Goal: Task Accomplishment & Management: Complete application form

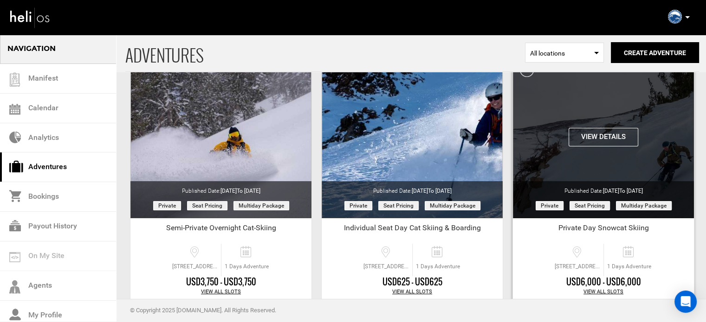
scroll to position [40, 0]
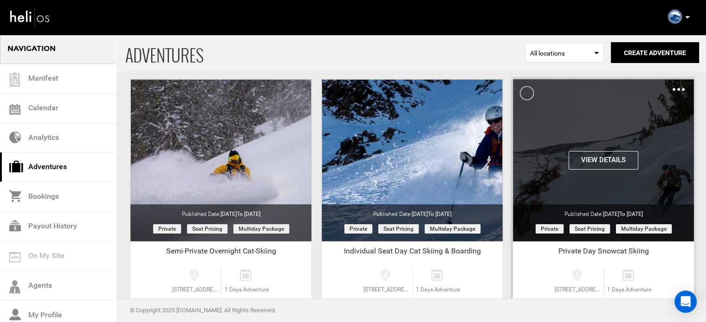
click at [678, 88] on img at bounding box center [678, 89] width 12 height 3
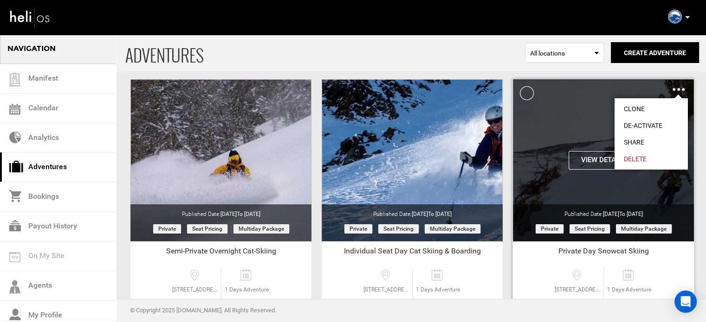
click at [678, 88] on img at bounding box center [678, 89] width 12 height 3
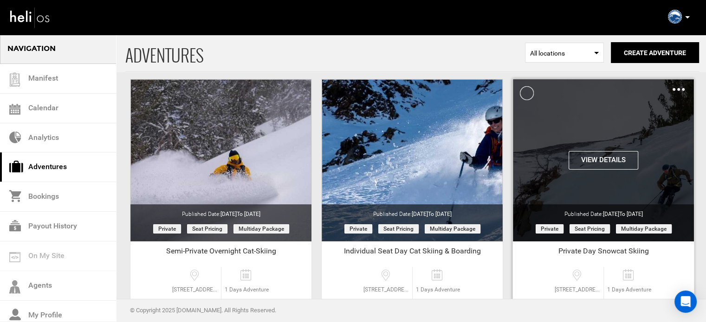
click at [678, 88] on img at bounding box center [678, 89] width 12 height 3
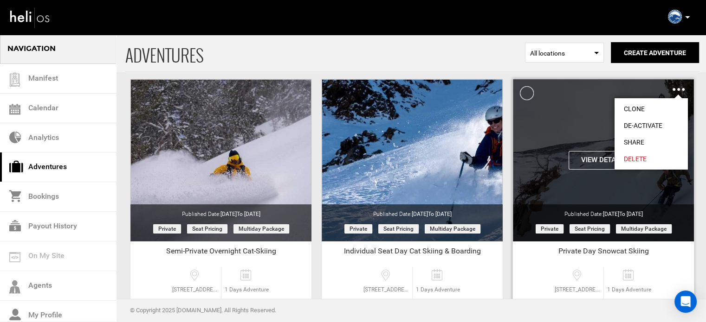
click at [635, 141] on link "Share" at bounding box center [650, 142] width 73 height 17
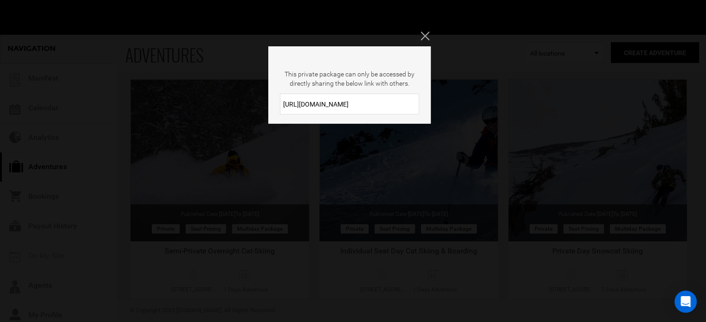
click at [382, 105] on input "https://heli.life/Ca3hT1" at bounding box center [349, 104] width 139 height 21
click at [429, 39] on button "Close" at bounding box center [425, 36] width 10 height 9
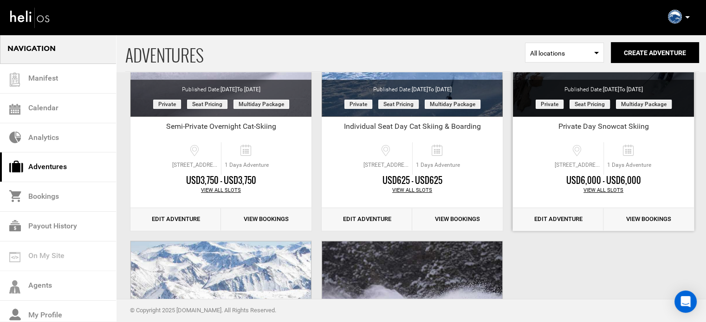
scroll to position [166, 0]
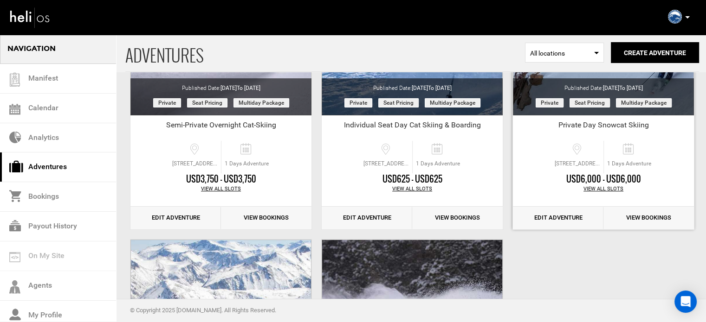
click at [544, 218] on link "Edit Adventure" at bounding box center [558, 218] width 90 height 23
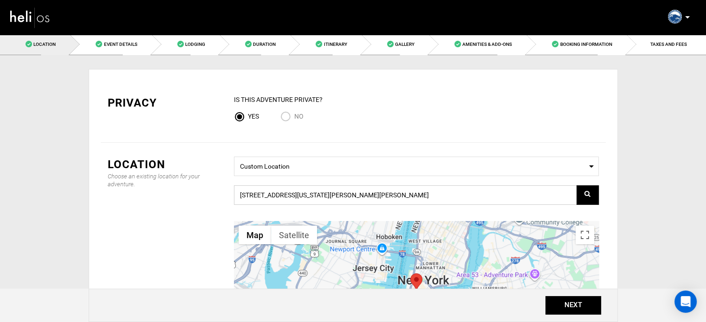
click at [388, 200] on input "[STREET_ADDRESS][US_STATE][PERSON_NAME][PERSON_NAME]" at bounding box center [416, 195] width 365 height 19
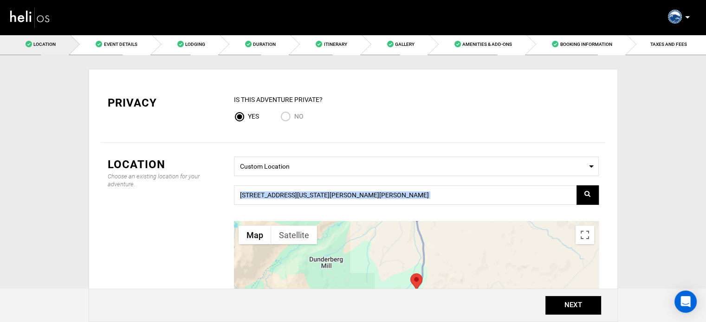
drag, startPoint x: 430, startPoint y: 219, endPoint x: 432, endPoint y: 149, distance: 70.1
click at [432, 149] on div "Location Choose an existing location for your adventure. Select a Location Cust…" at bounding box center [353, 287] width 505 height 289
click at [651, 191] on div "Location Event Details Lodging Duration Itinerary Gallery Amenities & Add-Ons B…" at bounding box center [353, 256] width 706 height 445
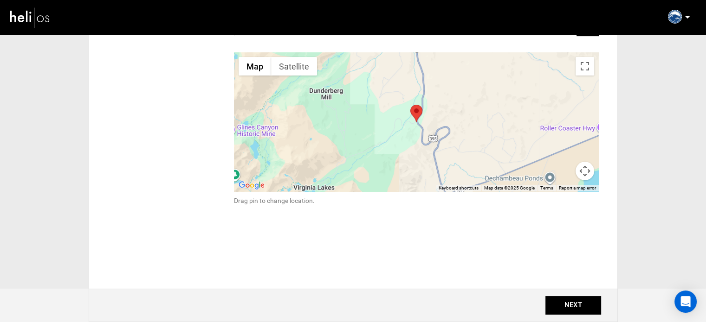
scroll to position [170, 0]
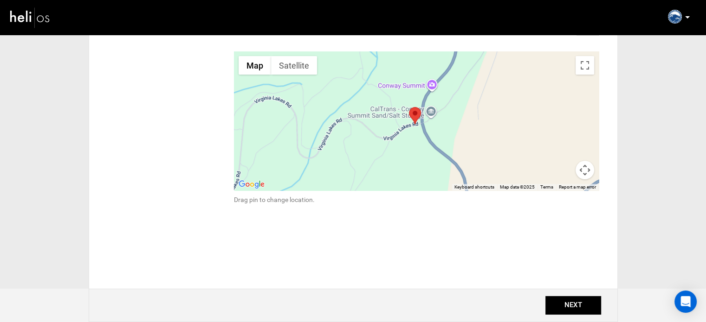
drag, startPoint x: 427, startPoint y: 149, endPoint x: 407, endPoint y: 85, distance: 66.6
click at [407, 85] on div at bounding box center [416, 120] width 365 height 139
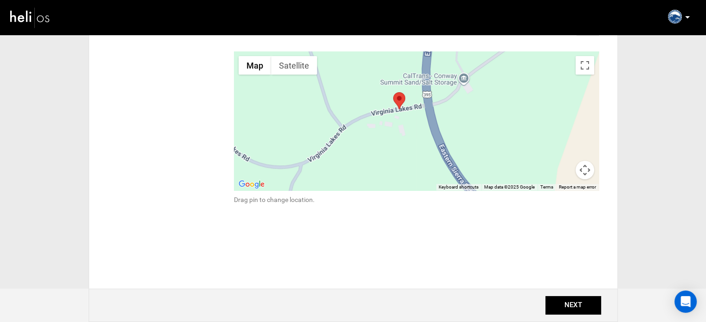
drag, startPoint x: 416, startPoint y: 140, endPoint x: 406, endPoint y: 90, distance: 50.5
click at [406, 90] on div at bounding box center [416, 120] width 365 height 139
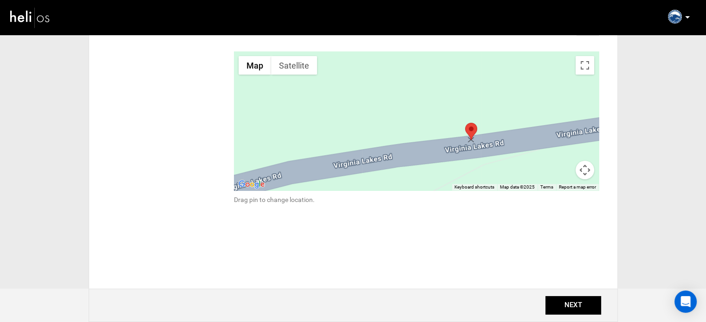
drag, startPoint x: 463, startPoint y: 140, endPoint x: 471, endPoint y: 131, distance: 11.8
click at [465, 123] on area at bounding box center [465, 123] width 0 height 0
type input "85 Virginia Lakes Rd, Bridgeport, CA 93517, USA"
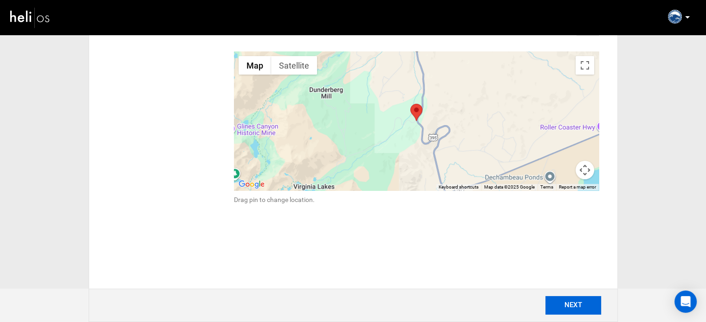
click at [554, 303] on button "NEXT" at bounding box center [573, 305] width 56 height 19
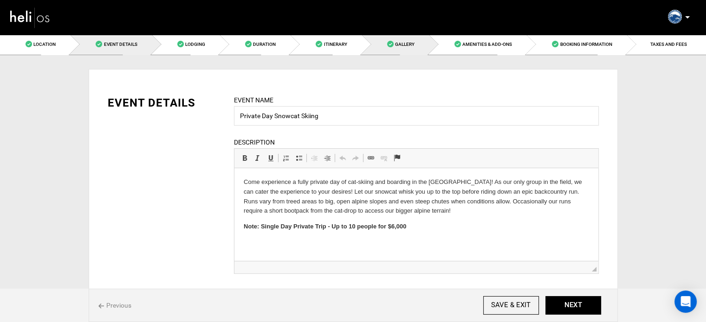
click at [392, 41] on span at bounding box center [390, 44] width 6 height 6
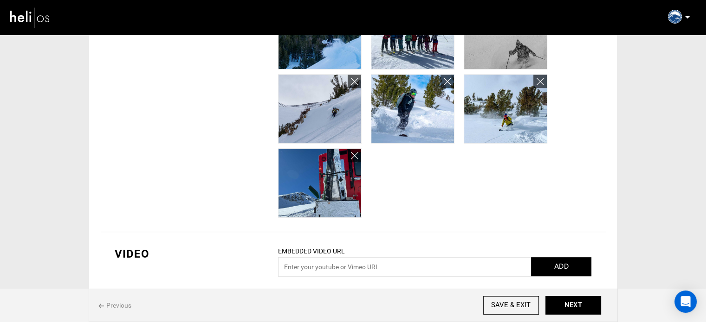
scroll to position [500, 0]
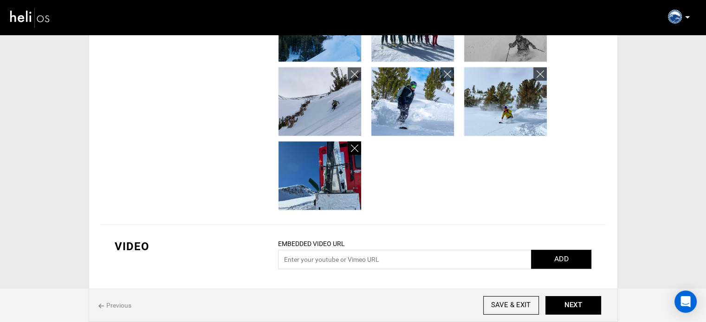
click at [350, 141] on link at bounding box center [353, 147] width 13 height 13
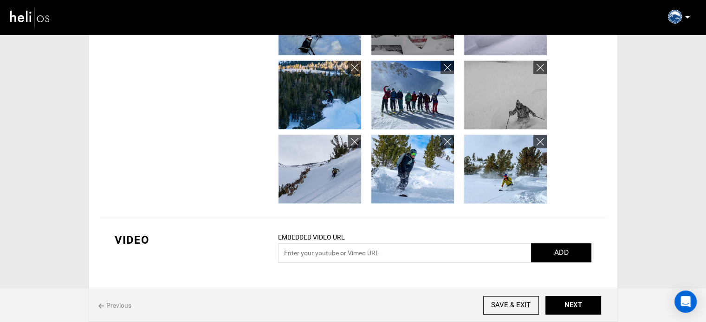
scroll to position [431, 0]
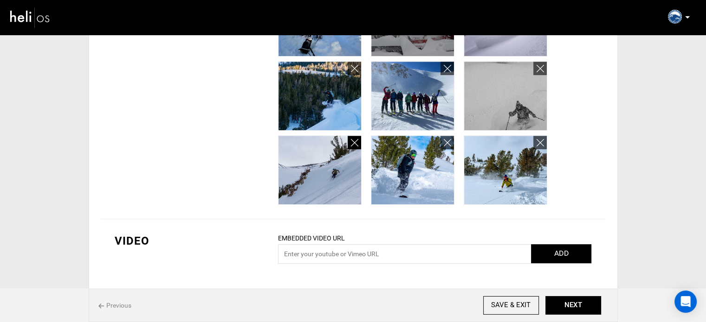
click at [359, 139] on link at bounding box center [353, 142] width 13 height 13
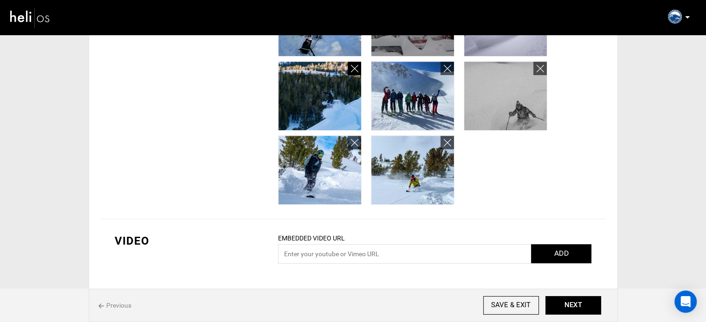
click at [350, 67] on link at bounding box center [353, 68] width 13 height 13
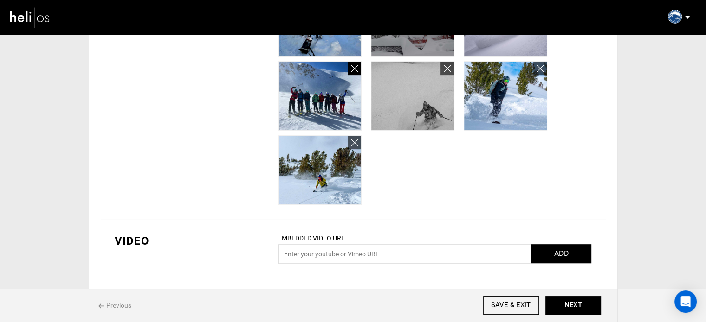
click at [350, 67] on link at bounding box center [353, 68] width 13 height 13
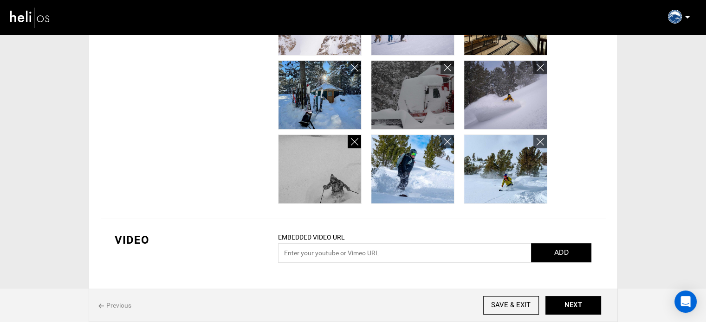
scroll to position [357, 0]
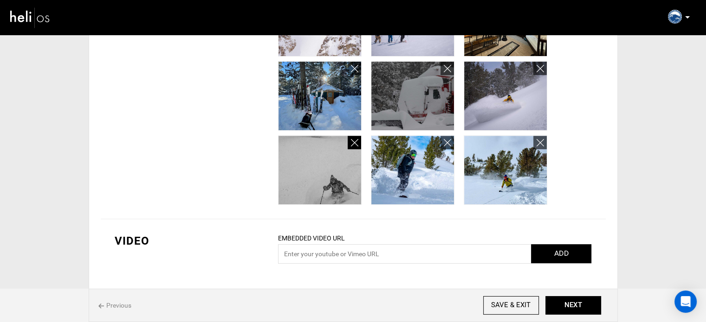
click at [350, 67] on link at bounding box center [353, 68] width 13 height 13
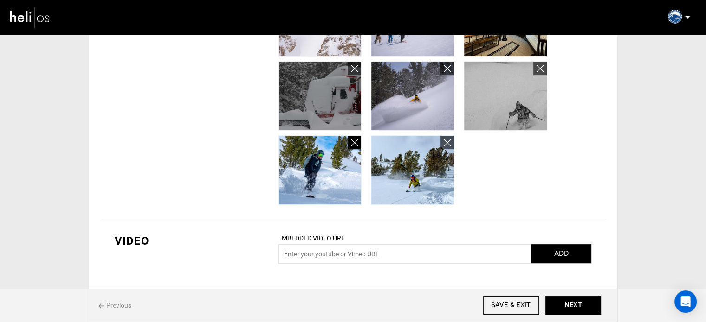
click at [350, 67] on link at bounding box center [353, 68] width 13 height 13
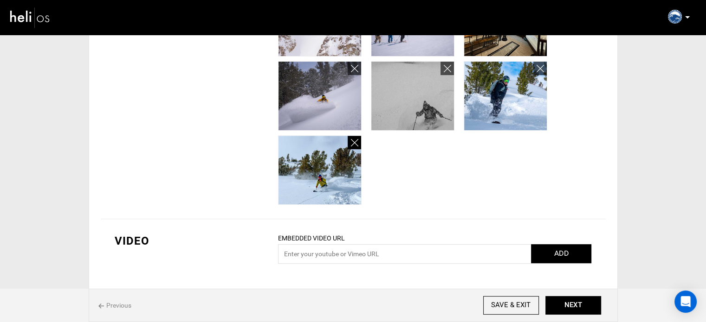
click at [350, 67] on link at bounding box center [353, 68] width 13 height 13
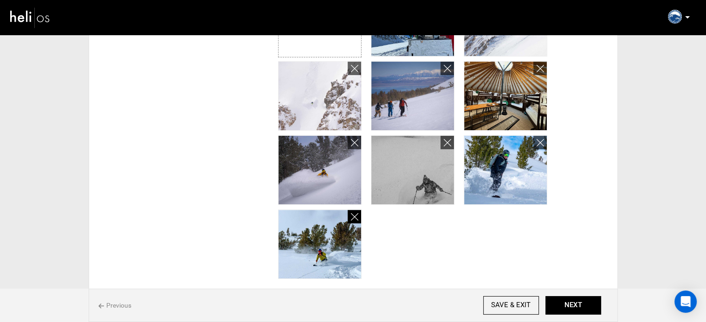
click at [350, 67] on link at bounding box center [353, 68] width 13 height 13
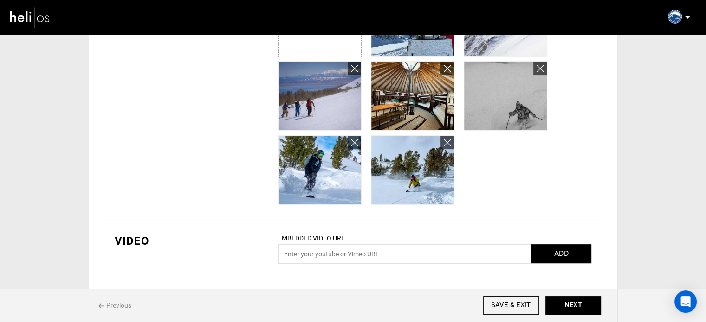
click at [350, 67] on link at bounding box center [353, 68] width 13 height 13
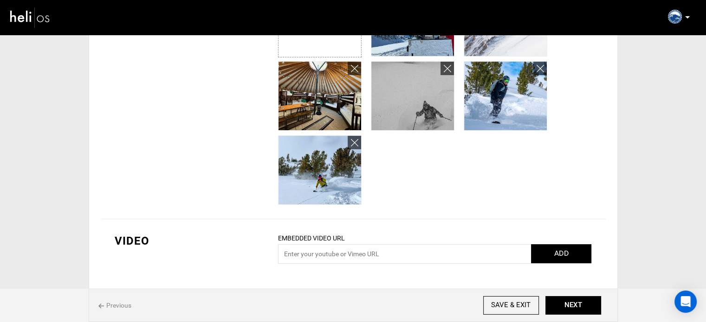
click at [350, 67] on link at bounding box center [353, 68] width 13 height 13
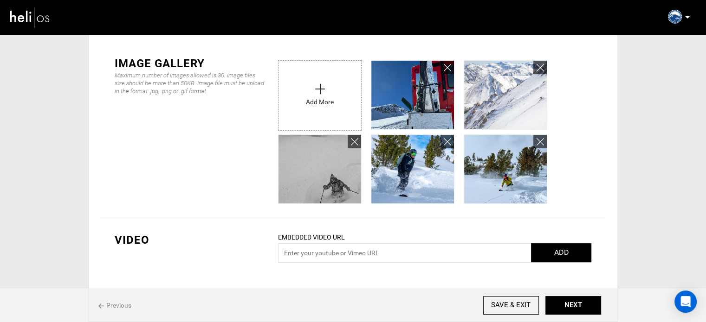
scroll to position [209, 0]
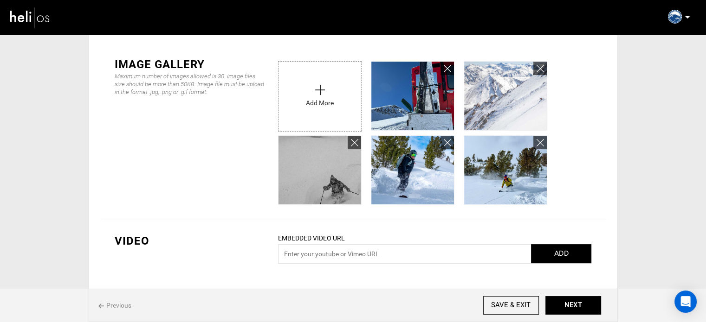
click at [350, 67] on input "file" at bounding box center [319, 94] width 83 height 65
click at [447, 68] on icon at bounding box center [446, 69] width 7 height 11
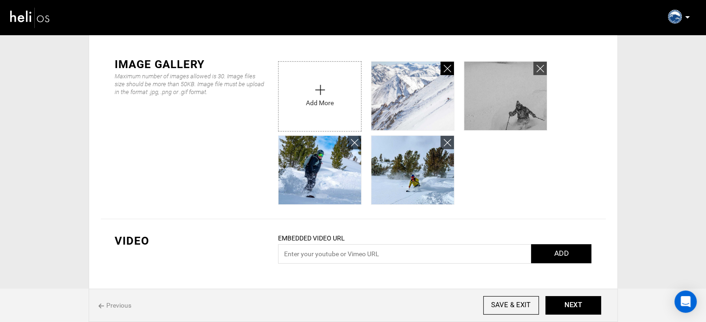
click at [447, 68] on icon at bounding box center [446, 69] width 7 height 11
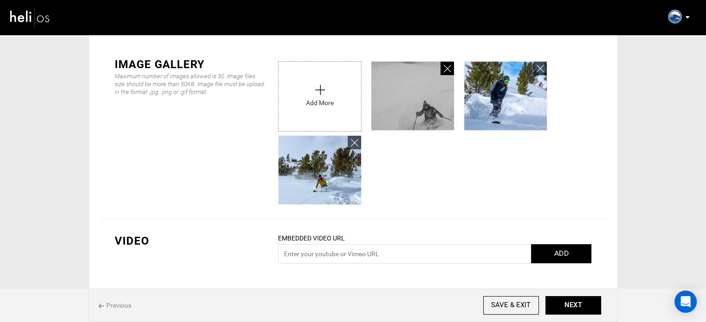
click at [447, 68] on icon at bounding box center [446, 69] width 7 height 11
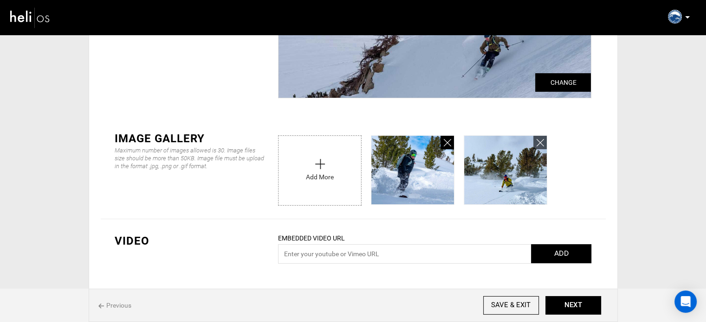
click at [447, 141] on icon at bounding box center [446, 143] width 7 height 11
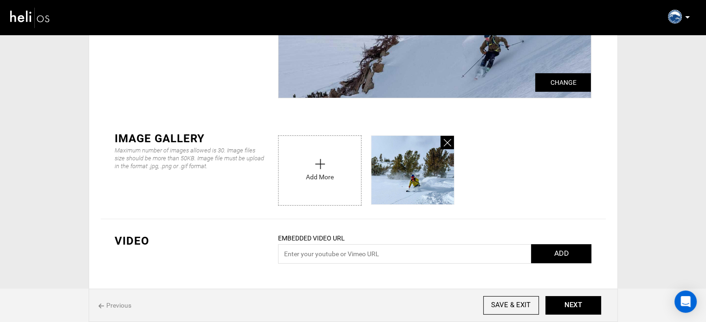
click at [447, 141] on icon at bounding box center [446, 143] width 7 height 11
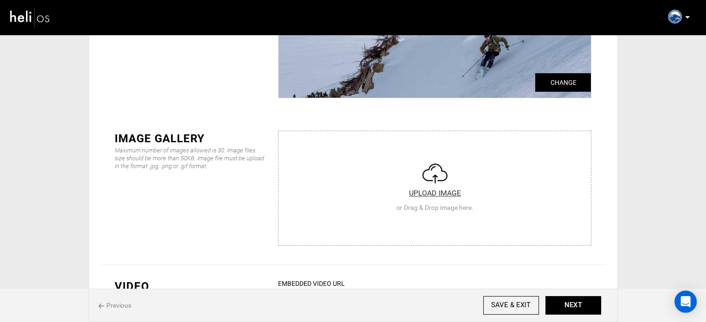
scroll to position [180, 0]
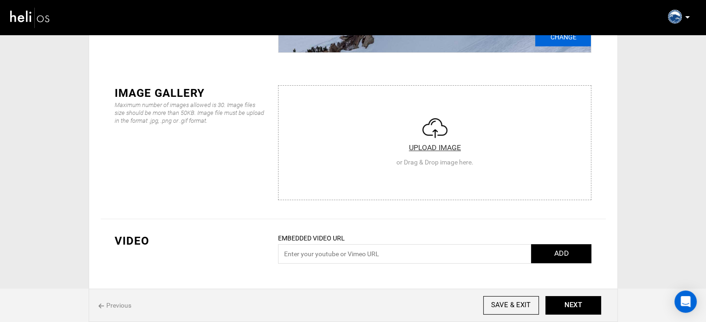
click at [570, 40] on input "Change" at bounding box center [563, 37] width 56 height 19
type input "C:\fakepath\547f6f3c239f482aa87bcbb82b6884fdCopy_of_IMG_2105_Original_lg.jpg"
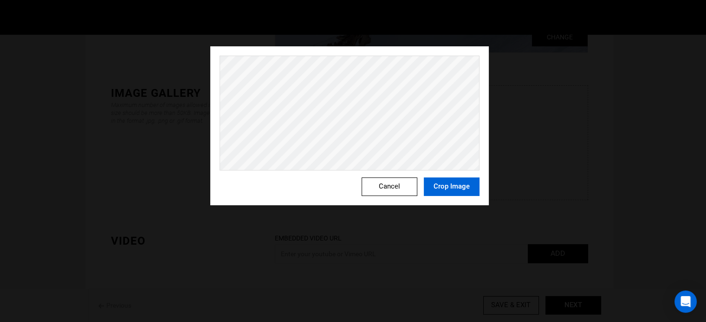
click at [455, 185] on button "Crop Image" at bounding box center [452, 187] width 56 height 19
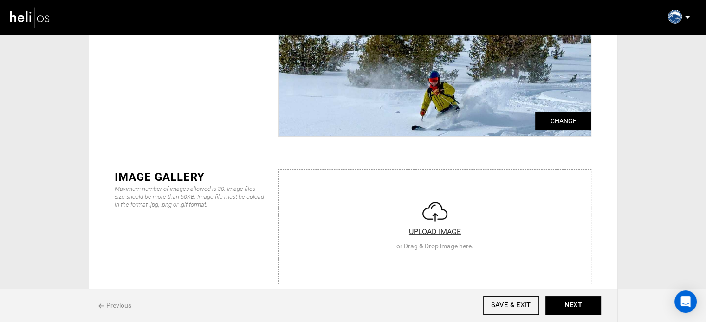
scroll to position [97, 0]
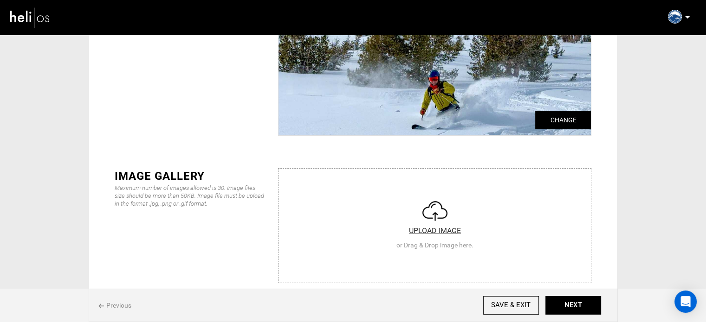
click at [372, 167] on div "IMAGE GALLERY Maximum number of images allowed is 30. Image files size should b…" at bounding box center [353, 228] width 505 height 148
click at [372, 178] on input "file" at bounding box center [434, 224] width 312 height 111
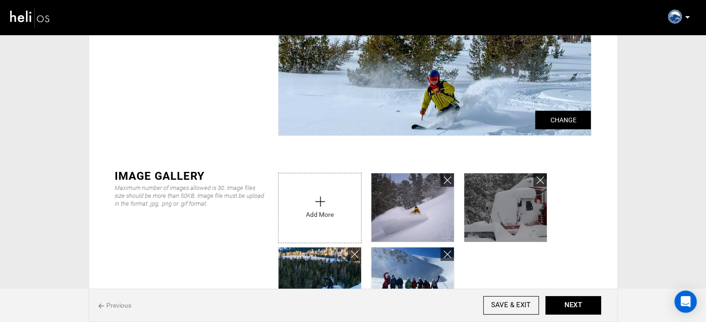
click at [314, 225] on input "file" at bounding box center [319, 205] width 83 height 65
type input "C:\fakepath\Copy_of_DSCF7453_lg.jpg"
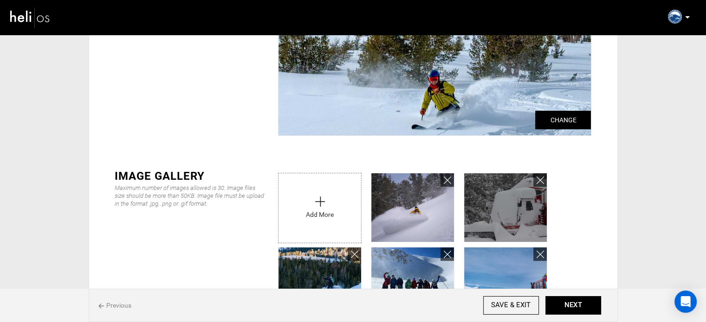
click at [293, 220] on input "file" at bounding box center [319, 205] width 83 height 65
type input "C:\fakepath\Snowcat-Header-scaled.jpeg"
click at [310, 220] on input "file" at bounding box center [319, 205] width 83 height 65
type input "C:\fakepath\Snowcat-Header-scaled.jpeg"
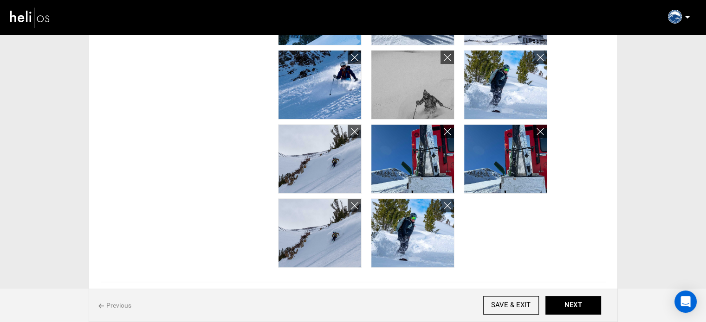
scroll to position [368, 0]
click at [450, 132] on icon at bounding box center [446, 132] width 7 height 11
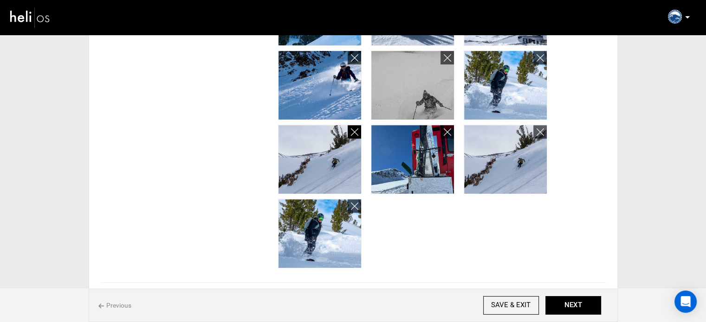
click at [359, 132] on link at bounding box center [353, 131] width 13 height 13
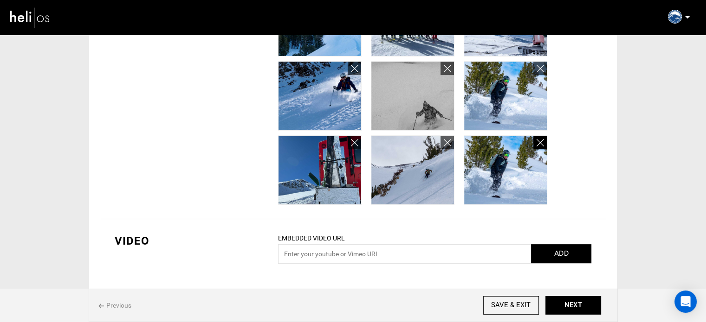
click at [538, 143] on icon at bounding box center [539, 143] width 7 height 11
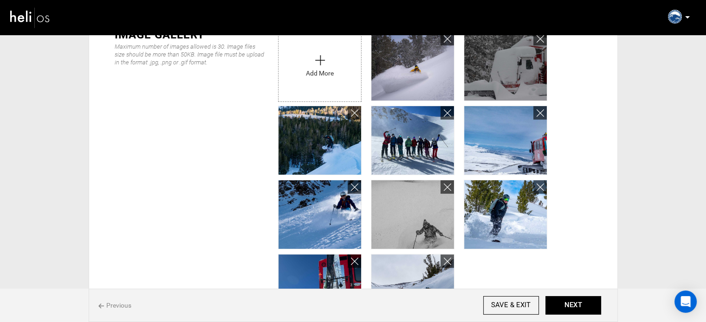
scroll to position [225, 0]
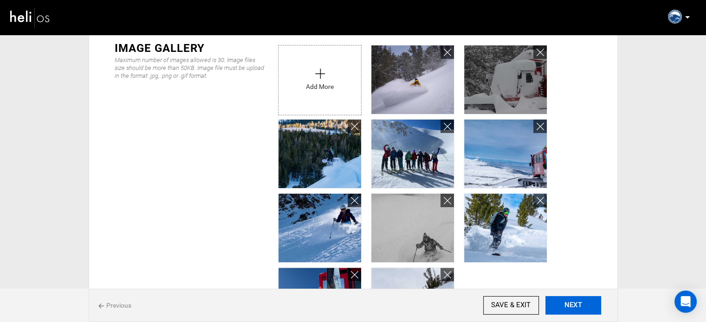
click at [575, 303] on button "NEXT" at bounding box center [573, 305] width 56 height 19
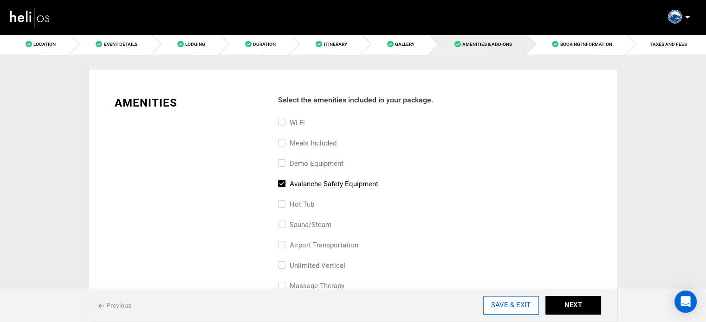
click at [518, 305] on input "SAVE & EXIT" at bounding box center [511, 305] width 56 height 19
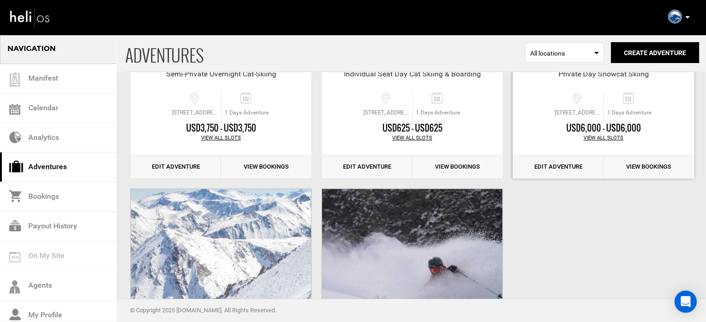
scroll to position [218, 0]
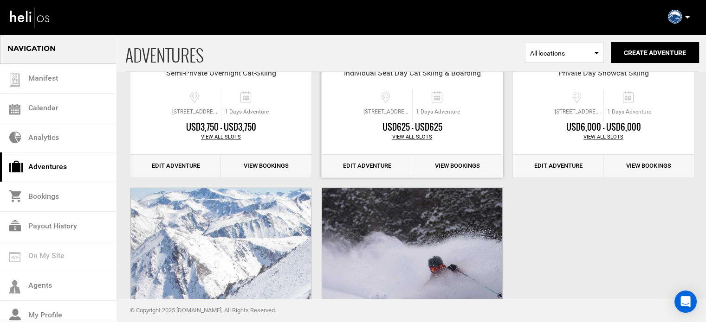
click at [354, 165] on link "Edit Adventure" at bounding box center [366, 166] width 90 height 23
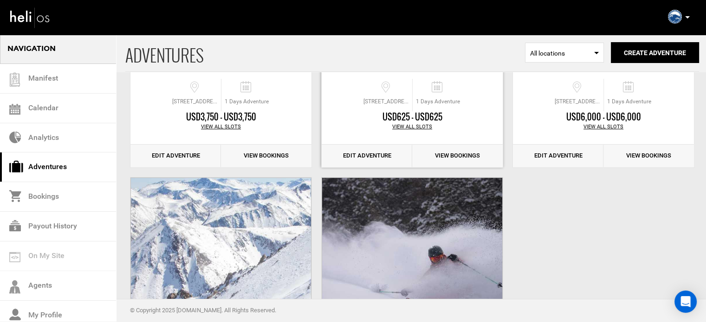
scroll to position [247, 0]
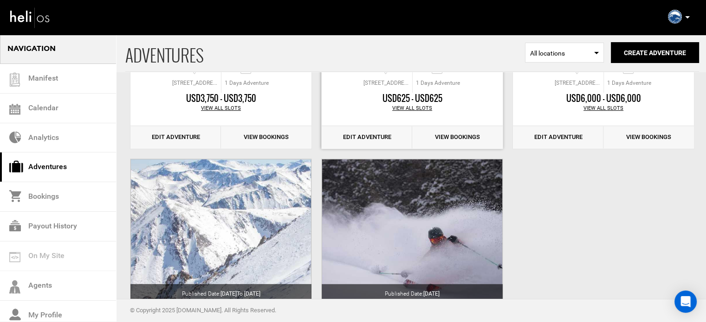
click at [368, 138] on link "Edit Adventure" at bounding box center [366, 137] width 90 height 23
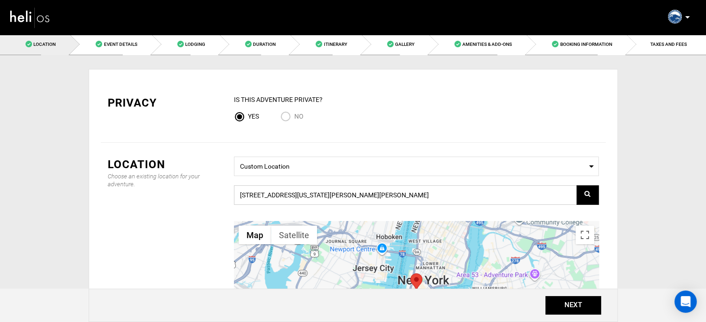
click at [399, 195] on input "[STREET_ADDRESS][US_STATE][PERSON_NAME][PERSON_NAME]" at bounding box center [416, 195] width 365 height 19
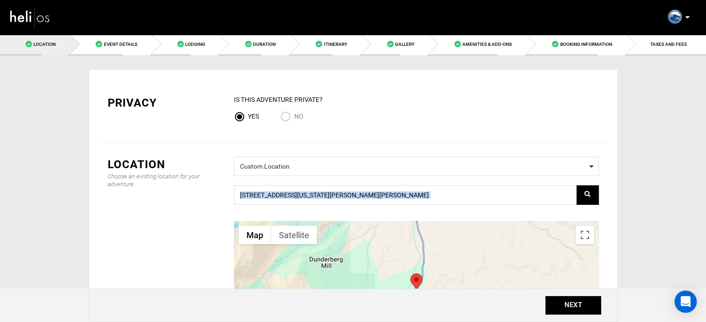
drag, startPoint x: 443, startPoint y: 216, endPoint x: 443, endPoint y: 168, distance: 47.3
click at [443, 168] on div "Select a Location Custom Location 1 Virginia Lakes Rd, Lee Vining, CA 93541, US…" at bounding box center [416, 271] width 379 height 229
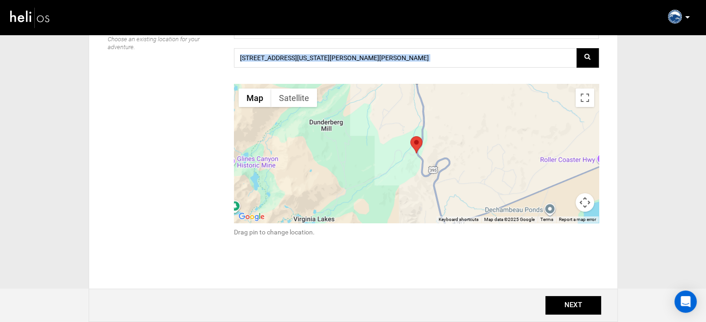
scroll to position [137, 0]
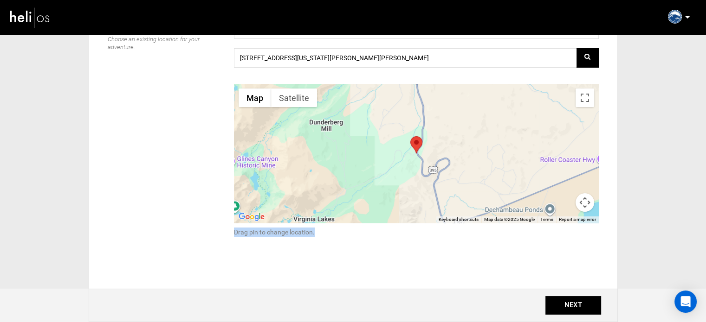
drag, startPoint x: 386, startPoint y: 252, endPoint x: 423, endPoint y: 155, distance: 104.1
click at [423, 155] on div "Location Choose an existing location for your adventure. Select a Location Cust…" at bounding box center [353, 150] width 505 height 289
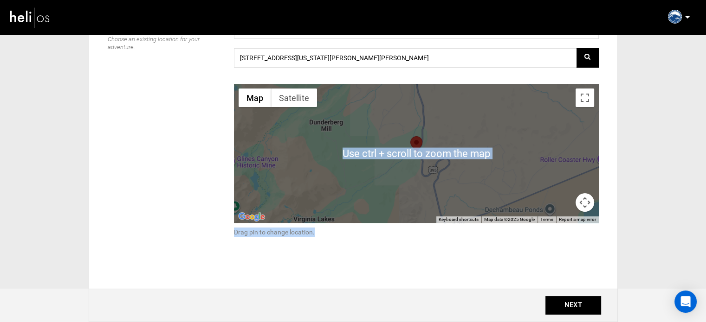
scroll to position [130, 0]
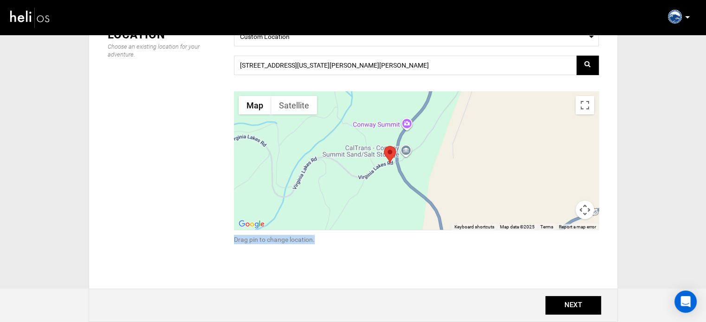
drag, startPoint x: 389, startPoint y: 181, endPoint x: 417, endPoint y: 135, distance: 54.6
click at [417, 135] on div at bounding box center [416, 160] width 365 height 139
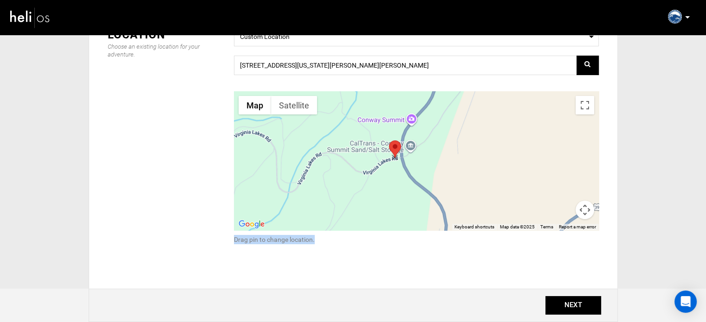
click at [389, 141] on area at bounding box center [389, 141] width 0 height 0
type input "85 Virginia Lakes Rd, Bridgeport, CA 93517, USA"
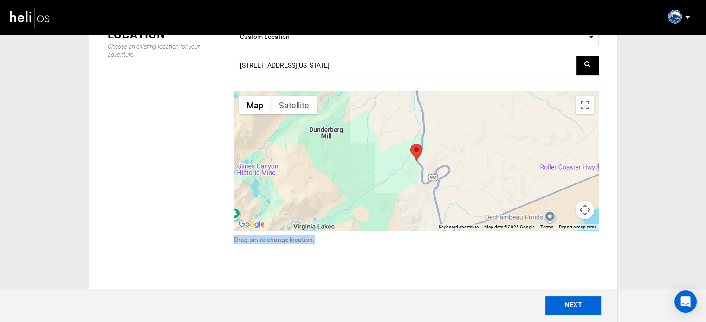
click at [578, 302] on button "NEXT" at bounding box center [573, 305] width 56 height 19
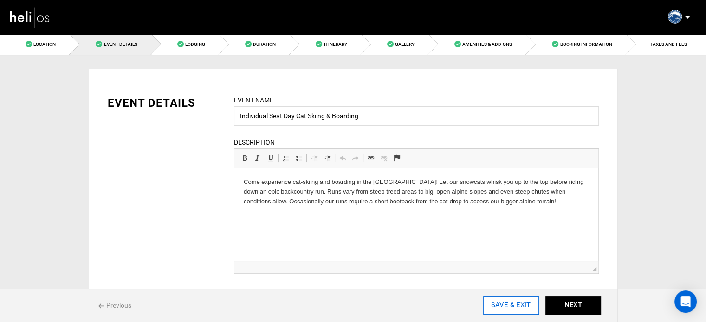
click at [513, 310] on input "SAVE & EXIT" at bounding box center [511, 305] width 56 height 19
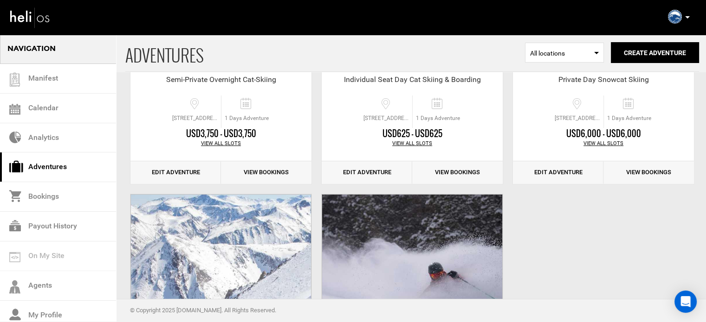
scroll to position [212, 0]
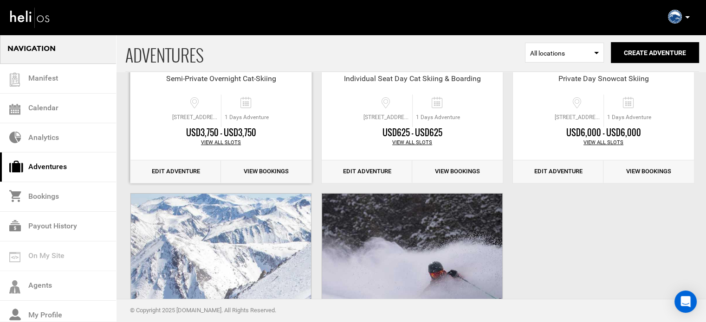
click at [206, 170] on link "Edit Adventure" at bounding box center [175, 171] width 90 height 23
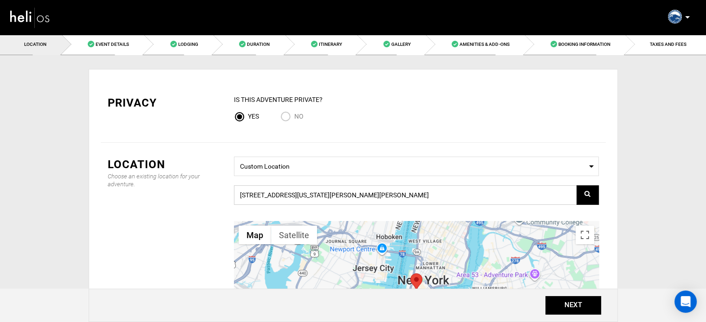
click at [359, 190] on input "[STREET_ADDRESS][US_STATE][PERSON_NAME][PERSON_NAME]" at bounding box center [416, 195] width 365 height 19
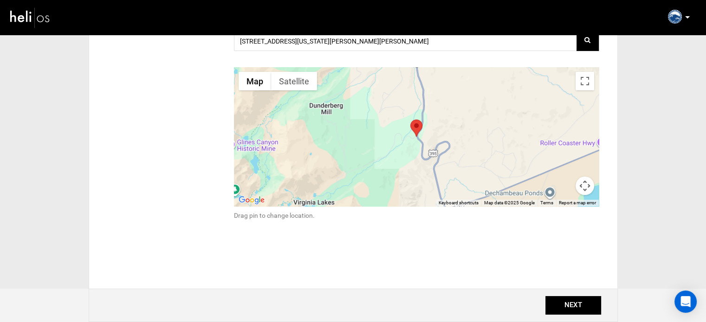
scroll to position [189, 0]
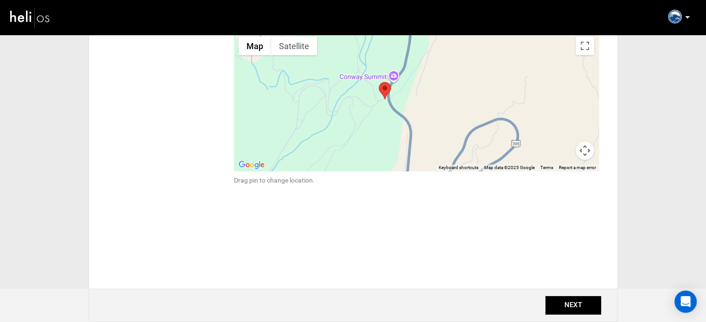
drag, startPoint x: 388, startPoint y: 64, endPoint x: 404, endPoint y: 174, distance: 111.7
click at [404, 174] on div "← Move left → Move right ↑ Move up ↓ Move down + Zoom in - Zoom out Home Jump l…" at bounding box center [416, 105] width 365 height 160
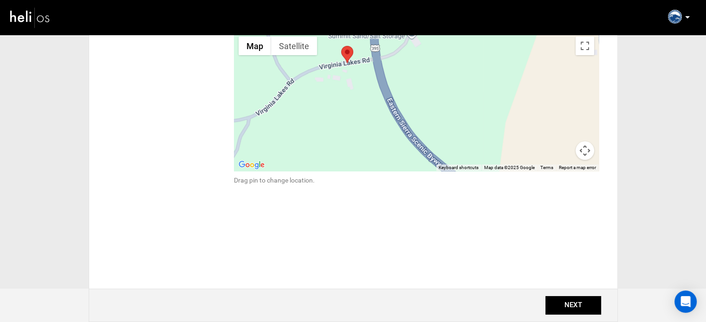
drag, startPoint x: 349, startPoint y: 67, endPoint x: 375, endPoint y: 117, distance: 56.2
click at [375, 117] on div at bounding box center [416, 101] width 365 height 139
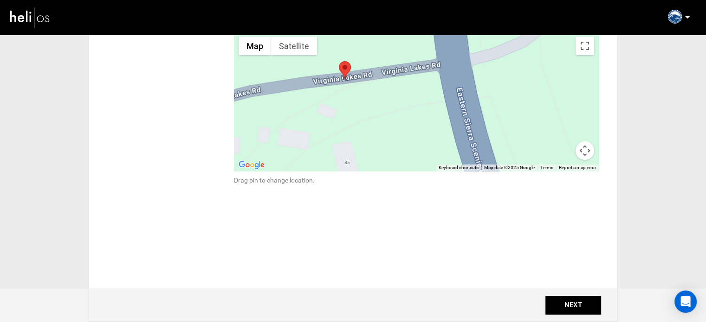
drag, startPoint x: 336, startPoint y: 40, endPoint x: 345, endPoint y: 74, distance: 34.5
click at [339, 61] on area at bounding box center [339, 61] width 0 height 0
type input "85 Virginia Lakes Rd, Bridgeport, CA 93517, USA"
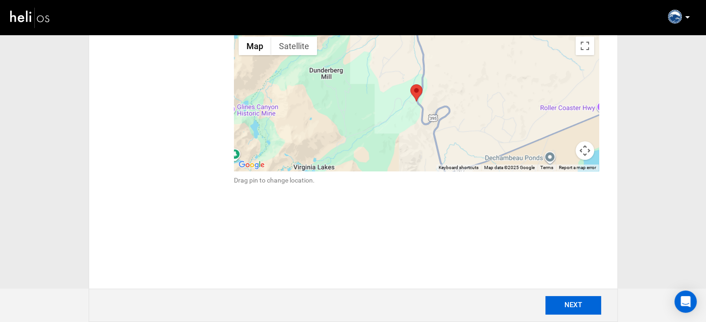
click at [556, 299] on button "NEXT" at bounding box center [573, 305] width 56 height 19
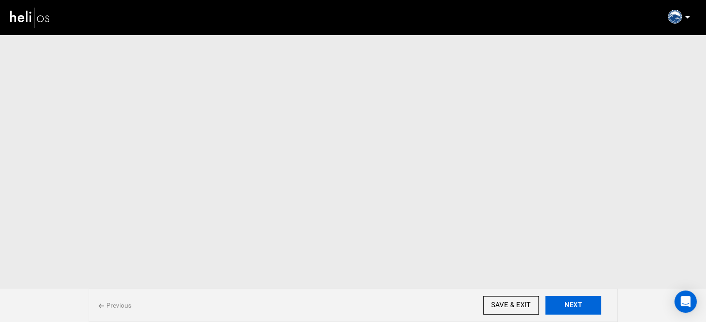
click at [556, 299] on button "NEXT" at bounding box center [573, 305] width 56 height 19
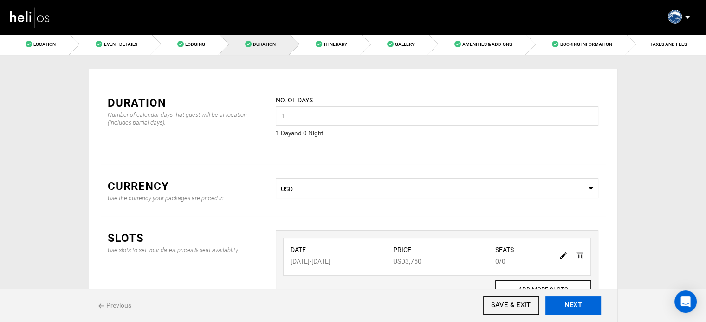
click at [556, 299] on button "NEXT" at bounding box center [573, 305] width 56 height 19
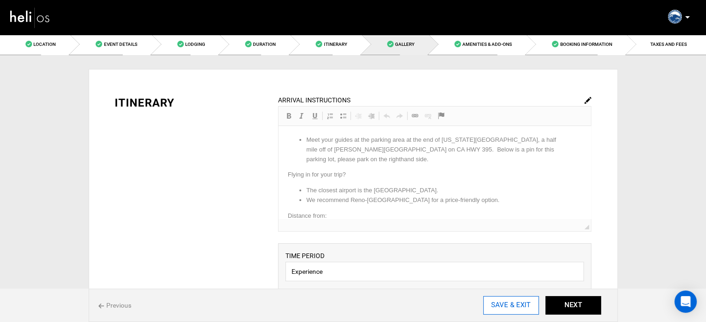
click at [528, 311] on input "SAVE & EXIT" at bounding box center [511, 305] width 56 height 19
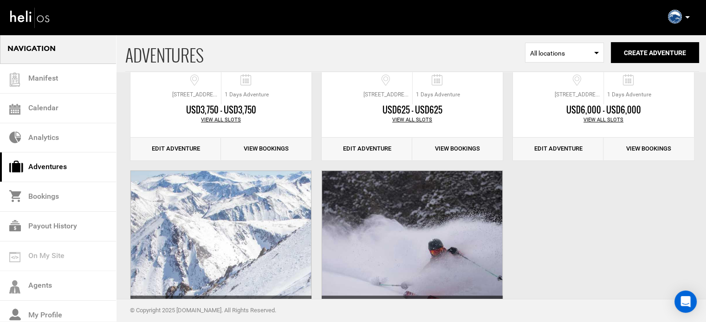
scroll to position [236, 0]
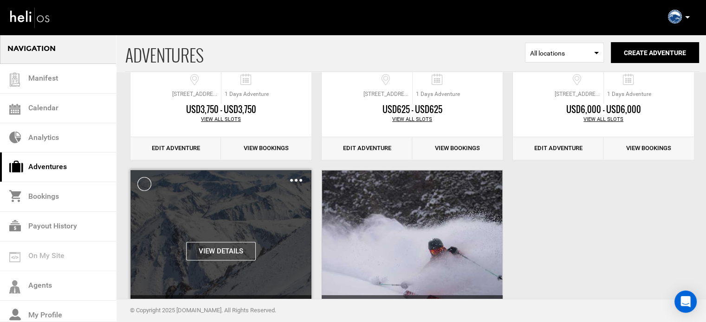
click at [292, 179] on img at bounding box center [296, 180] width 12 height 3
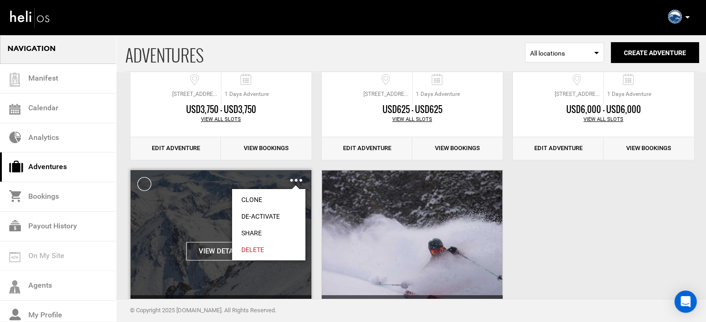
click at [250, 234] on link "Share" at bounding box center [268, 233] width 73 height 17
type input "https://heli.life/vmwpEX"
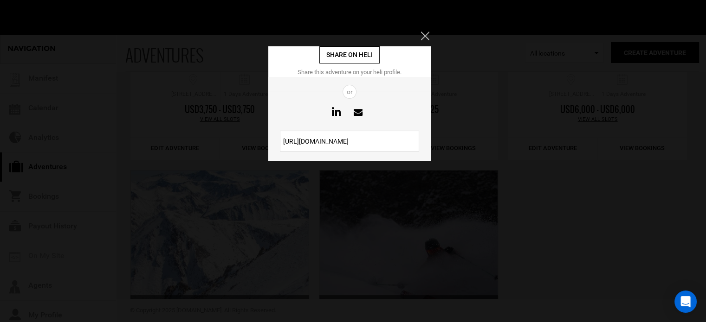
click at [328, 139] on input "https://heli.life/vmwpEX" at bounding box center [349, 141] width 139 height 21
drag, startPoint x: 424, startPoint y: 41, endPoint x: 427, endPoint y: 32, distance: 9.2
click at [427, 32] on div "Share on heli Share this adventure on your heli profile. or https://heli.life/v…" at bounding box center [353, 161] width 706 height 322
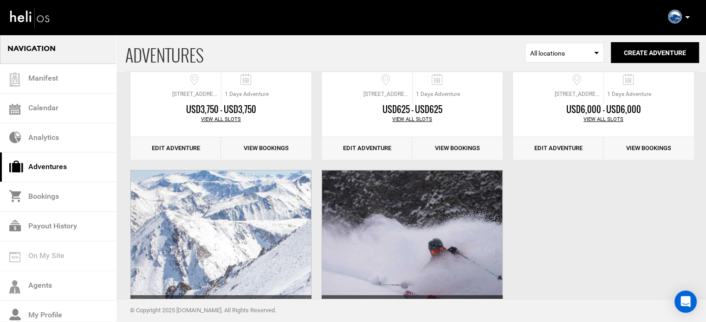
click at [427, 32] on div "Manifest Calendar Analytics Adventures Bookings Payout History Agents My Profil…" at bounding box center [352, 16] width 701 height 33
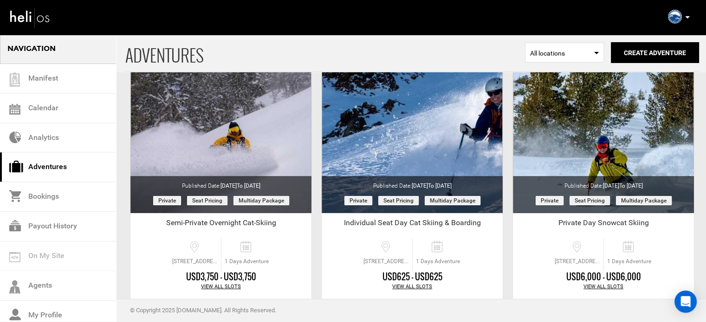
scroll to position [0, 0]
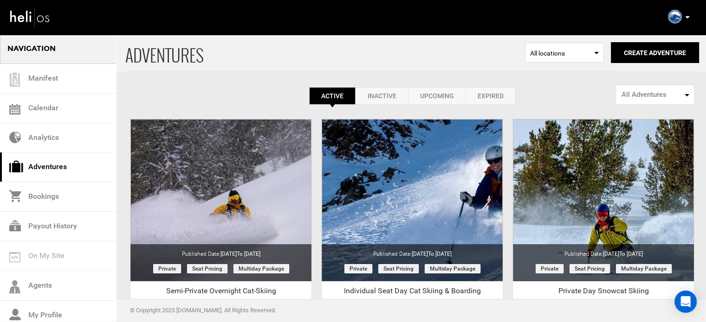
click at [687, 18] on icon at bounding box center [687, 17] width 5 height 2
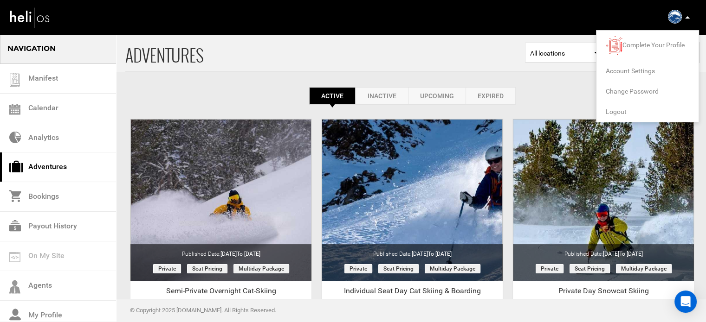
click at [622, 108] on span "Logout" at bounding box center [615, 111] width 21 height 7
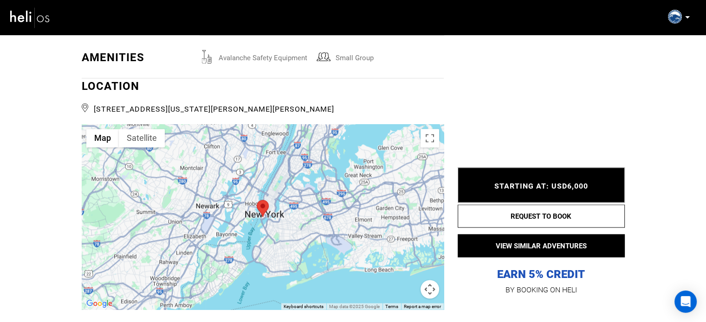
scroll to position [1526, 0]
